Goal: Information Seeking & Learning: Learn about a topic

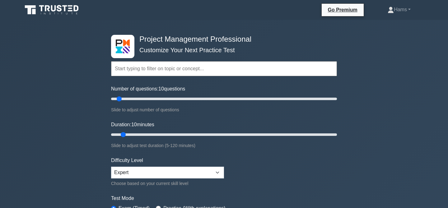
click at [226, 68] on input "text" at bounding box center [224, 68] width 226 height 15
paste input "Project Management Principles"
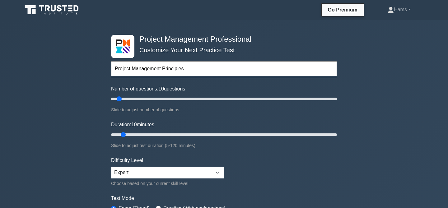
type input "Project Management Principles"
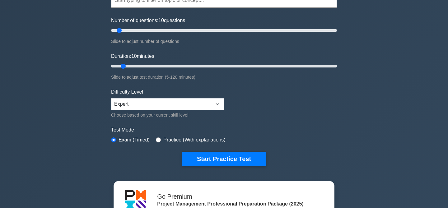
scroll to position [77, 0]
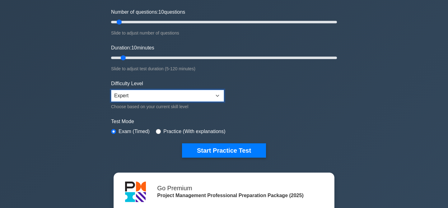
click at [214, 96] on select "Beginner Intermediate Expert" at bounding box center [167, 96] width 113 height 12
select select "intermediate"
click at [111, 90] on select "Beginner Intermediate Expert" at bounding box center [167, 96] width 113 height 12
click at [280, 103] on form "Topics Scope Management Time Management Cost Management Quality Management Risk…" at bounding box center [224, 61] width 226 height 192
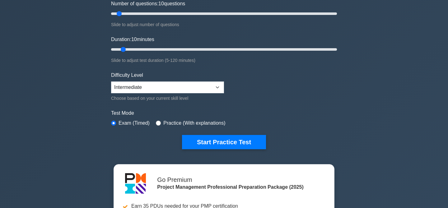
scroll to position [87, 0]
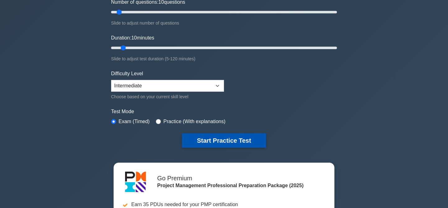
click at [249, 140] on button "Start Practice Test" at bounding box center [224, 141] width 84 height 14
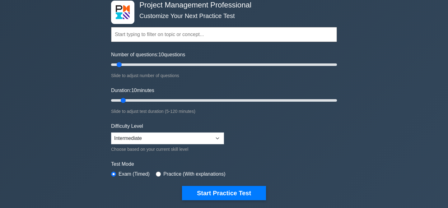
scroll to position [29, 0]
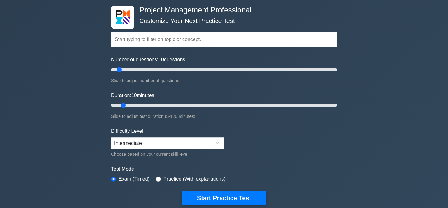
click at [87, 161] on div "Project Management Professional Customize Your Next Practice Test Topics Scope …" at bounding box center [224, 181] width 448 height 380
click at [157, 180] on input "radio" at bounding box center [158, 179] width 5 height 5
radio input "true"
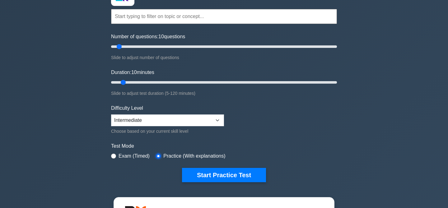
scroll to position [60, 0]
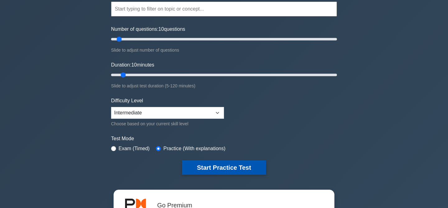
click at [215, 169] on button "Start Practice Test" at bounding box center [224, 168] width 84 height 14
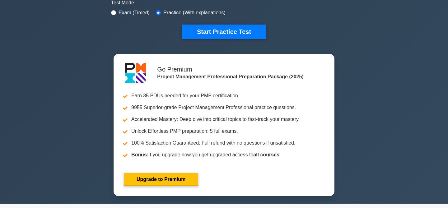
scroll to position [0, 0]
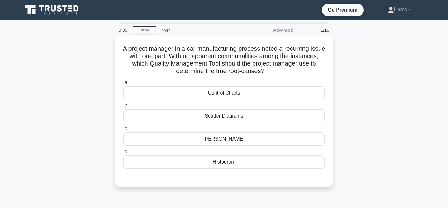
click at [252, 92] on div "Control Charts" at bounding box center [224, 93] width 202 height 13
click at [123, 85] on input "a. Control Charts" at bounding box center [123, 83] width 0 height 4
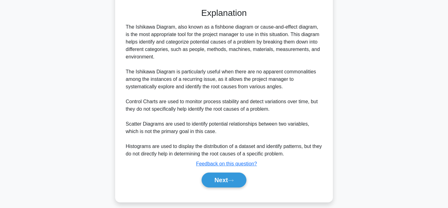
scroll to position [176, 0]
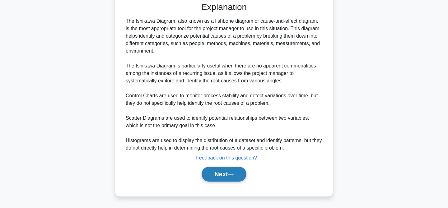
click at [210, 175] on button "Next" at bounding box center [224, 174] width 45 height 15
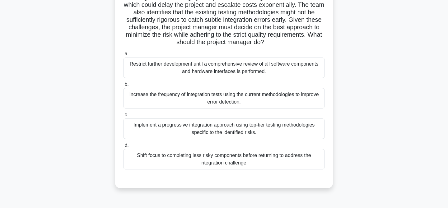
scroll to position [97, 0]
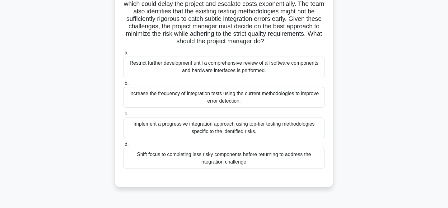
click at [270, 134] on div "Implement a progressive integration approach using top-tier testing methodologi…" at bounding box center [224, 128] width 202 height 21
click at [123, 116] on input "c. Implement a progressive integration approach using top-tier testing methodol…" at bounding box center [123, 114] width 0 height 4
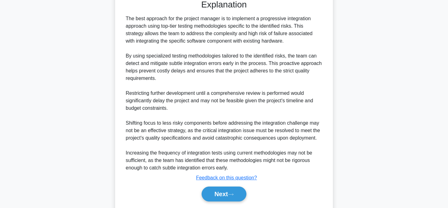
scroll to position [281, 0]
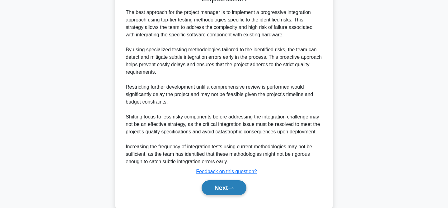
click at [238, 194] on button "Next" at bounding box center [224, 188] width 45 height 15
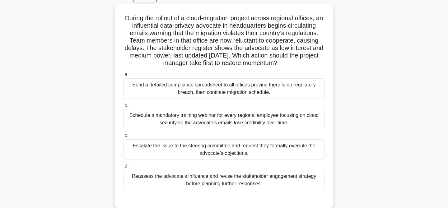
scroll to position [32, 0]
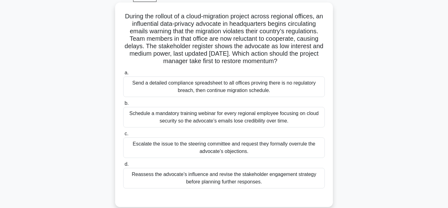
click at [277, 92] on div "Send a detailed compliance spreadsheet to all offices proving there is no regul…" at bounding box center [224, 87] width 202 height 21
click at [123, 75] on input "a. Send a detailed compliance spreadsheet to all offices proving there is no re…" at bounding box center [123, 73] width 0 height 4
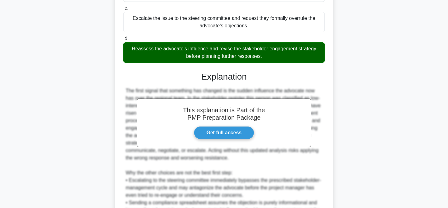
scroll to position [120, 0]
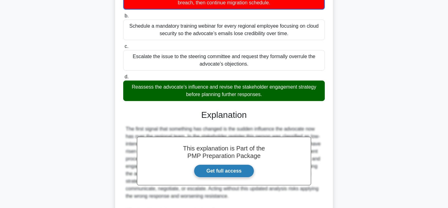
click at [209, 174] on link "Get full access" at bounding box center [224, 171] width 61 height 13
